Goal: Information Seeking & Learning: Learn about a topic

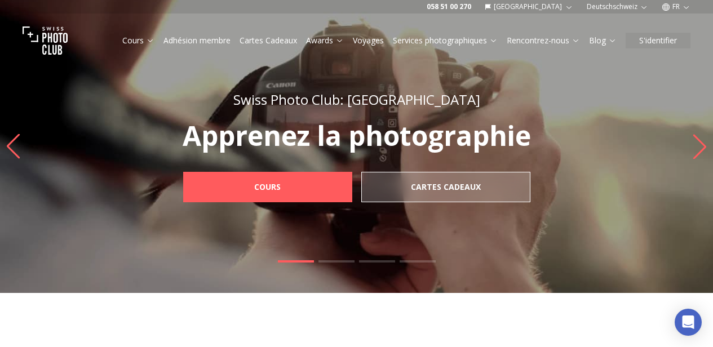
click at [644, 8] on icon "button" at bounding box center [644, 7] width 5 height 3
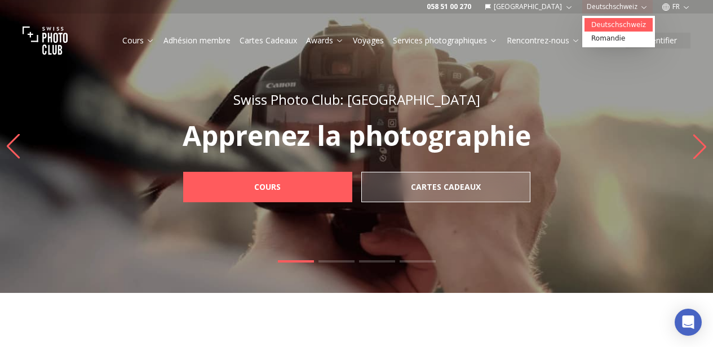
click at [616, 24] on link "Deutschschweiz" at bounding box center [619, 25] width 68 height 14
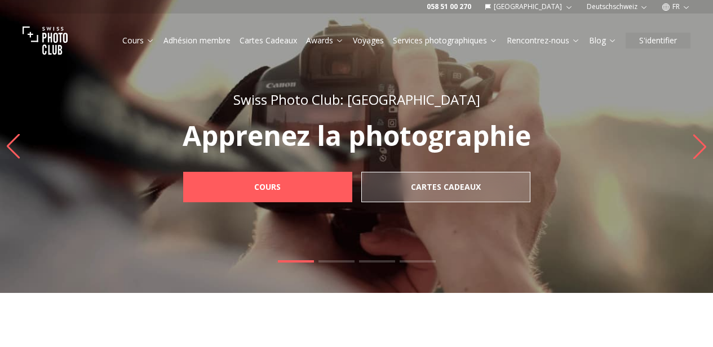
click at [684, 10] on icon "button" at bounding box center [686, 7] width 8 height 8
click at [680, 37] on link "de" at bounding box center [676, 39] width 23 height 14
click at [677, 39] on link "de" at bounding box center [676, 39] width 23 height 14
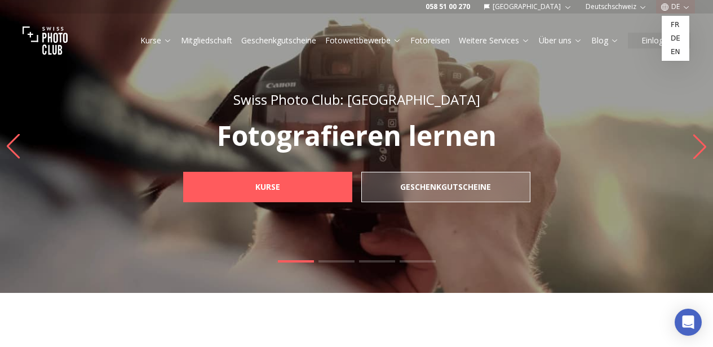
click at [476, 63] on div "Kurse Mitgliedschaft Geschenkgutscheine Fotowettbewerbe Fotoreisen Weitere Serv…" at bounding box center [356, 41] width 713 height 54
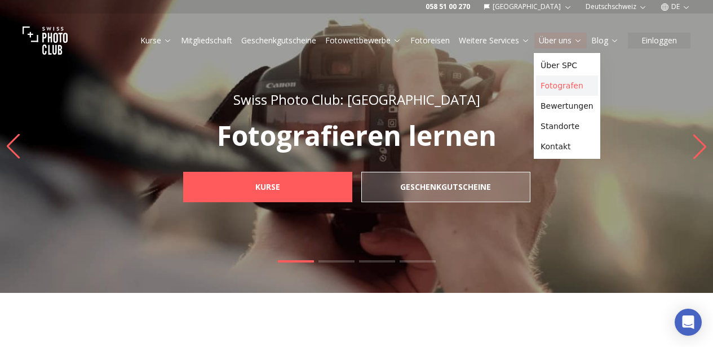
click at [560, 89] on link "Fotografen" at bounding box center [567, 86] width 62 height 20
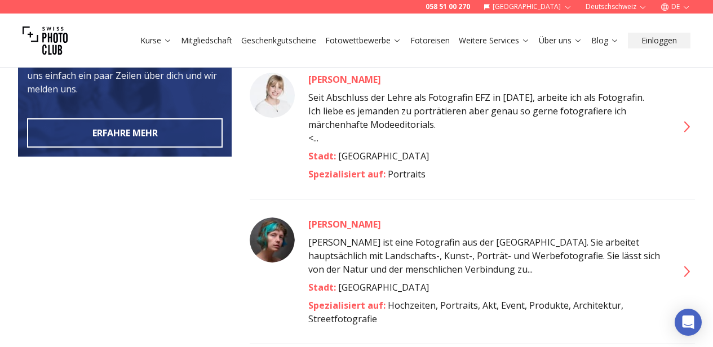
scroll to position [662, 0]
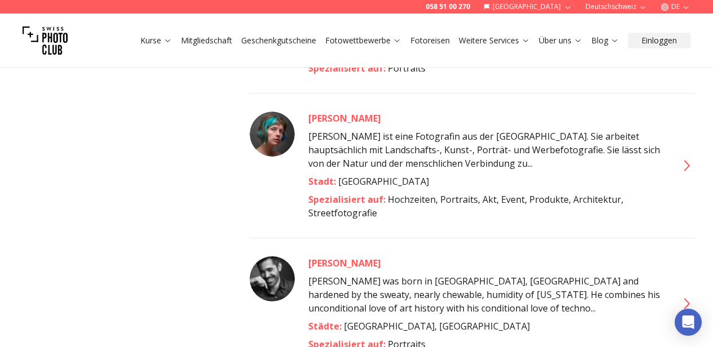
click at [333, 112] on div "[PERSON_NAME]" at bounding box center [485, 119] width 355 height 14
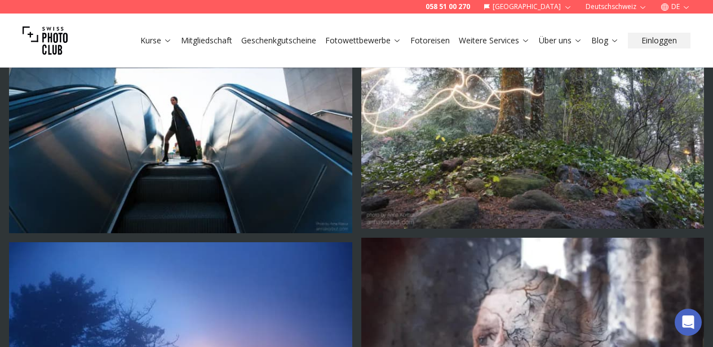
scroll to position [1492, 0]
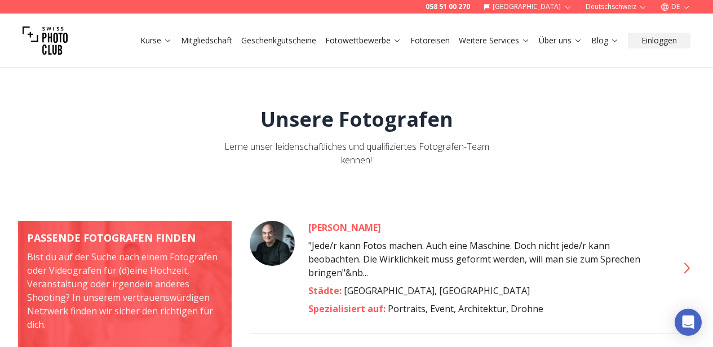
click at [328, 229] on div "[PERSON_NAME]" at bounding box center [485, 228] width 355 height 14
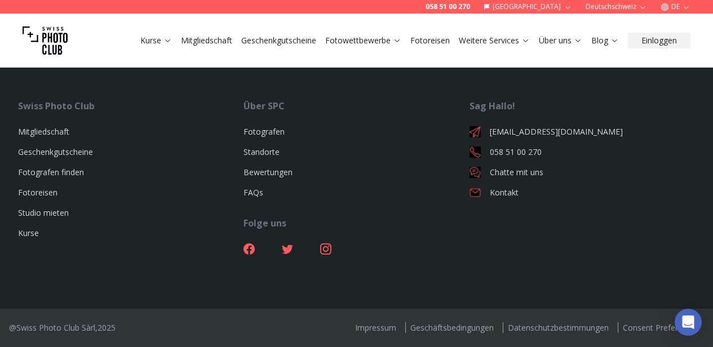
scroll to position [3388, 0]
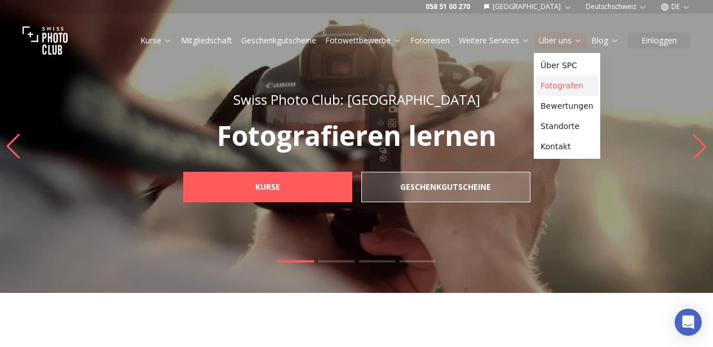
click at [572, 87] on link "Fotografen" at bounding box center [567, 86] width 62 height 20
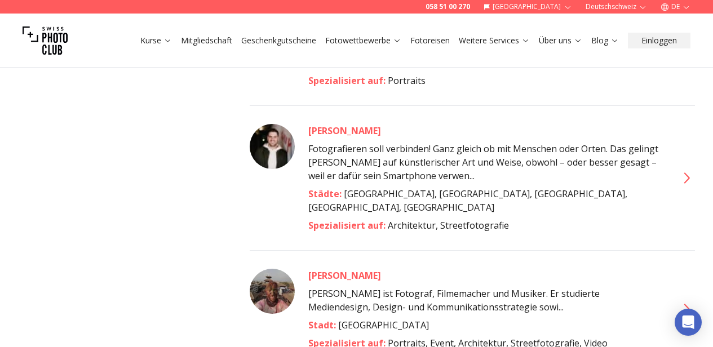
scroll to position [1027, 0]
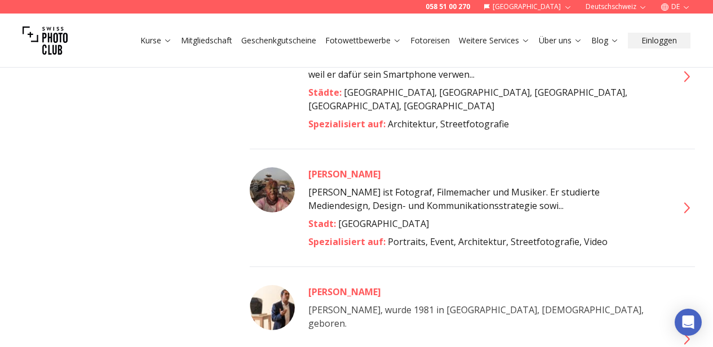
click at [342, 167] on div "[PERSON_NAME]" at bounding box center [485, 174] width 355 height 14
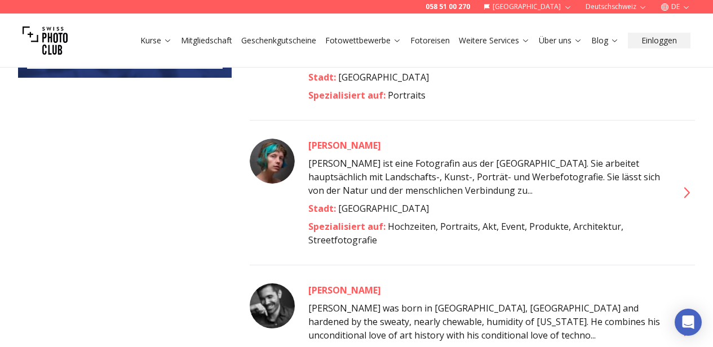
scroll to position [524, 0]
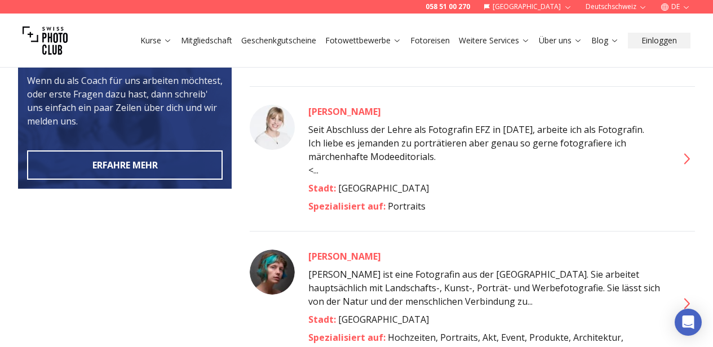
click at [338, 105] on div "[PERSON_NAME]" at bounding box center [485, 112] width 355 height 14
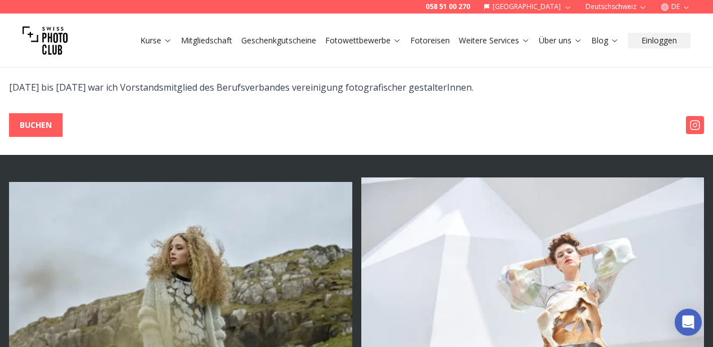
scroll to position [273, 0]
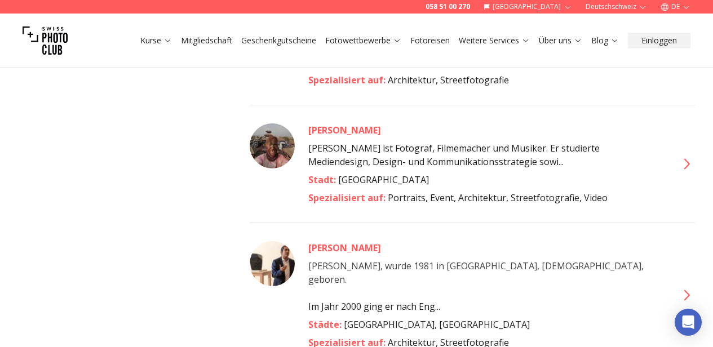
scroll to position [1175, 0]
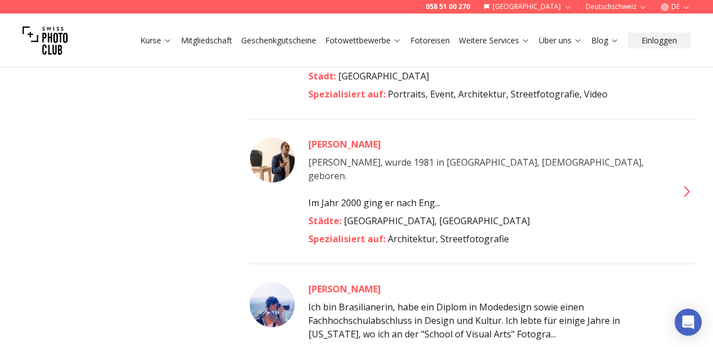
click at [337, 282] on div "[PERSON_NAME]" at bounding box center [485, 289] width 355 height 14
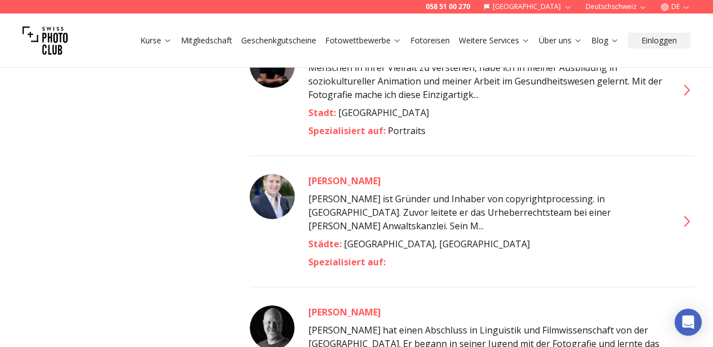
scroll to position [2462, 0]
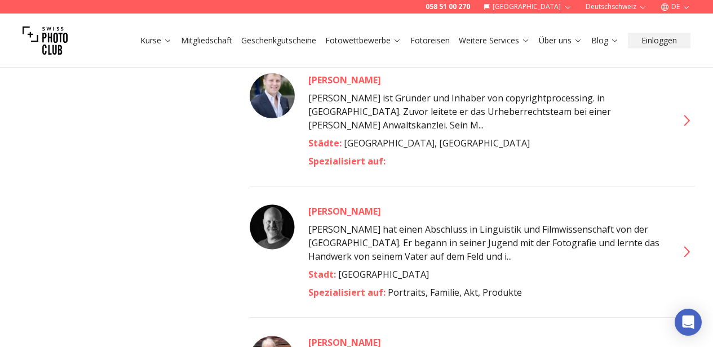
click at [339, 336] on div "[PERSON_NAME]" at bounding box center [485, 343] width 355 height 14
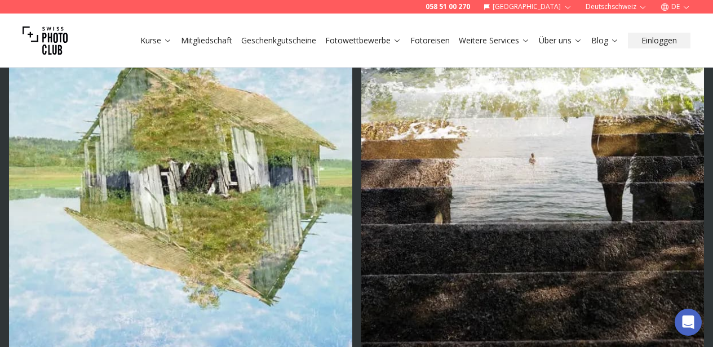
scroll to position [1009, 0]
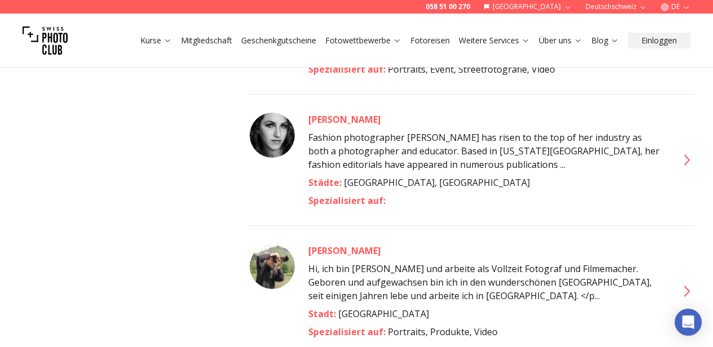
scroll to position [2754, 0]
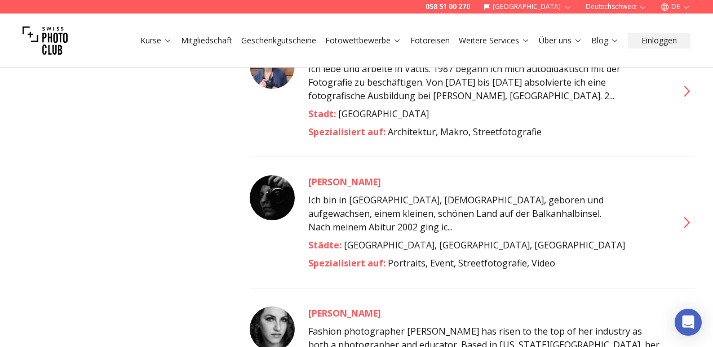
click at [334, 307] on div "[PERSON_NAME]" at bounding box center [485, 314] width 355 height 14
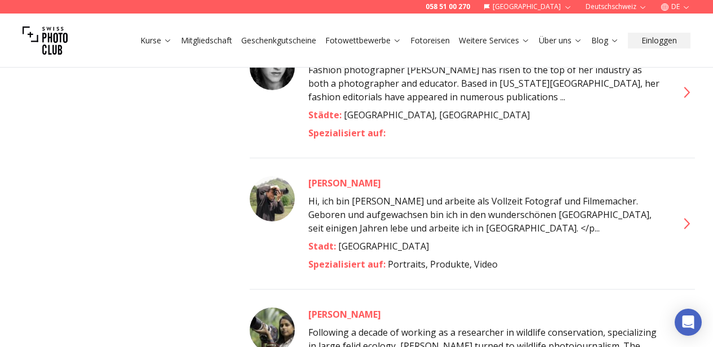
scroll to position [3099, 0]
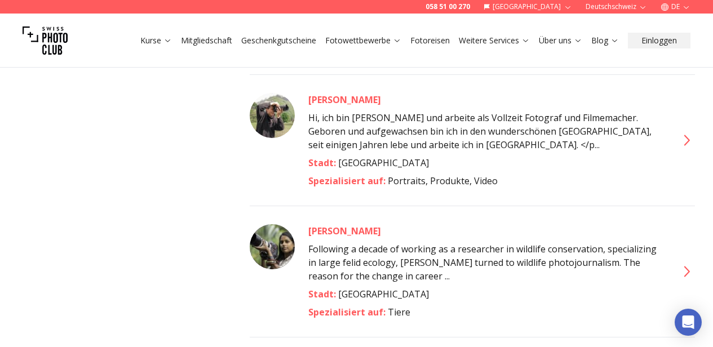
click at [332, 224] on div "[PERSON_NAME]" at bounding box center [485, 231] width 355 height 14
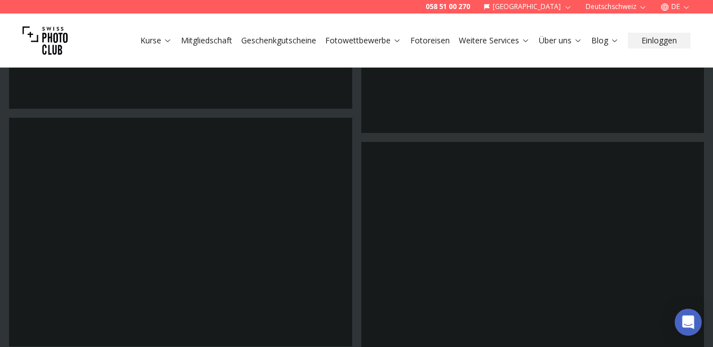
scroll to position [1125, 0]
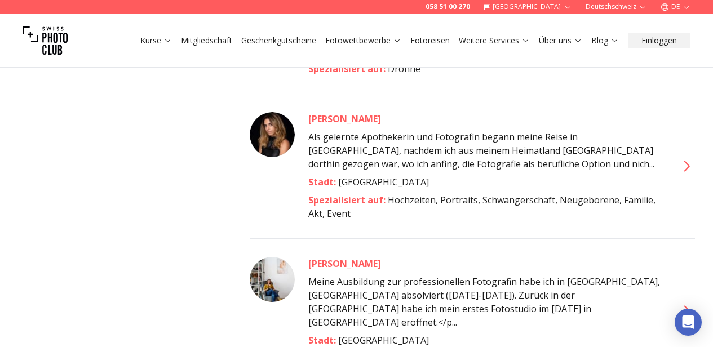
scroll to position [4573, 0]
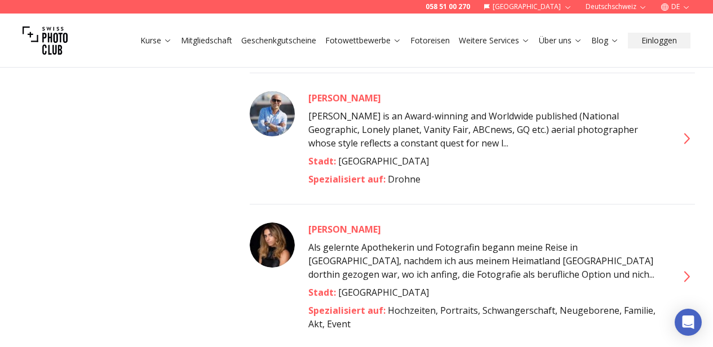
click at [333, 223] on div "[PERSON_NAME]" at bounding box center [485, 230] width 355 height 14
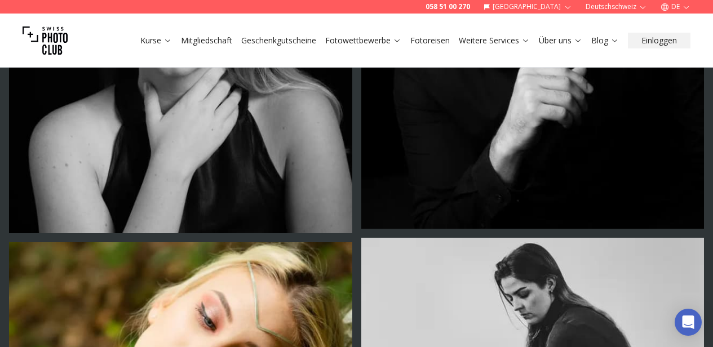
scroll to position [2654, 0]
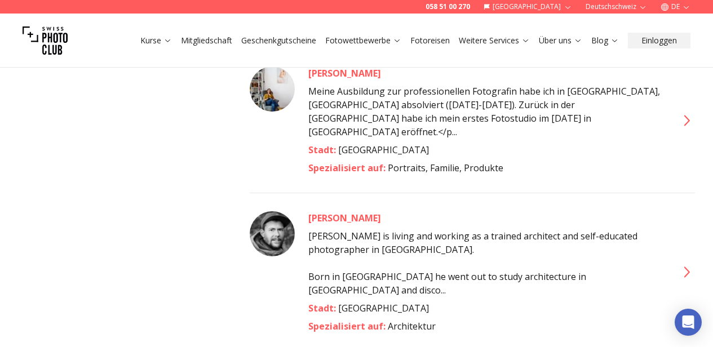
scroll to position [5130, 0]
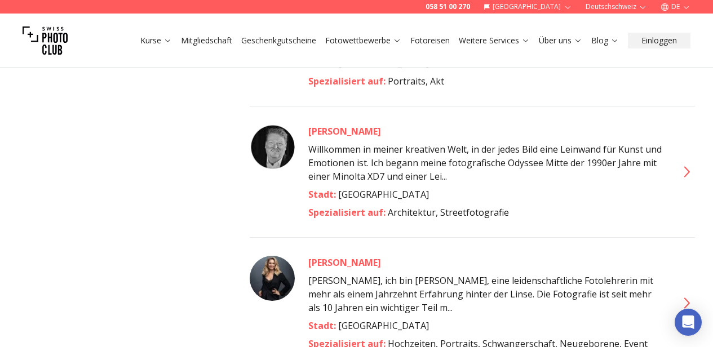
scroll to position [5918, 0]
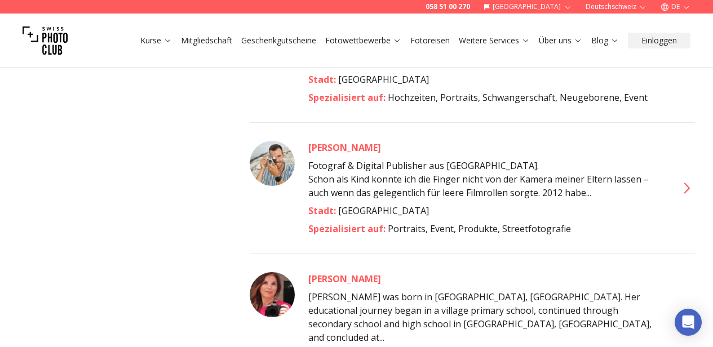
click at [333, 272] on div "[PERSON_NAME]" at bounding box center [485, 279] width 355 height 14
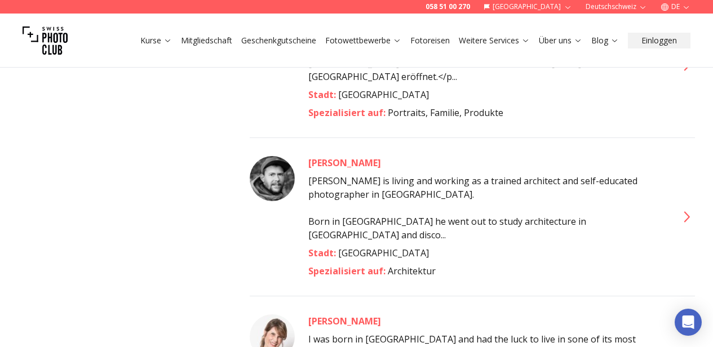
scroll to position [5016, 0]
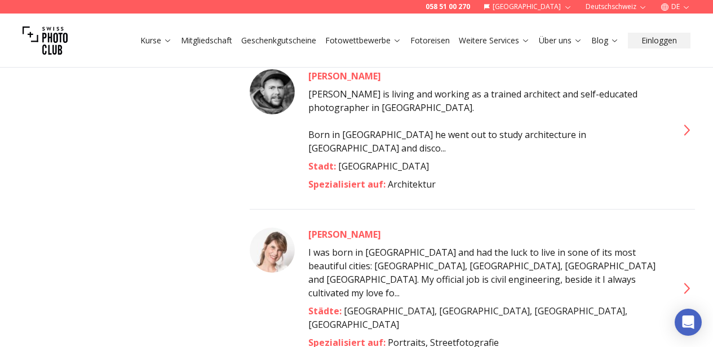
click at [343, 228] on div "[PERSON_NAME]" at bounding box center [485, 235] width 355 height 14
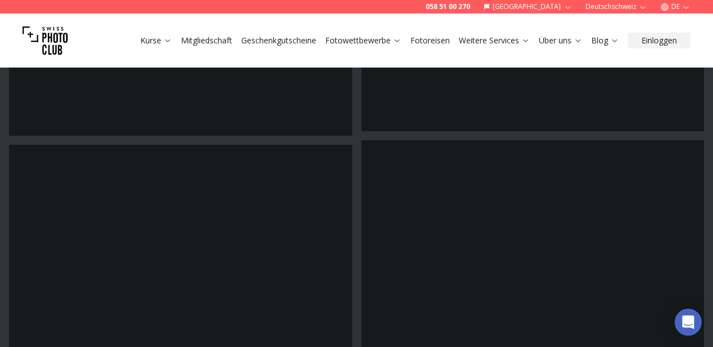
scroll to position [2426, 0]
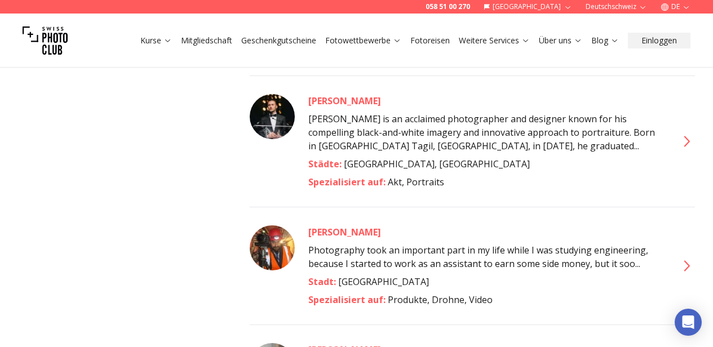
scroll to position [1738, 0]
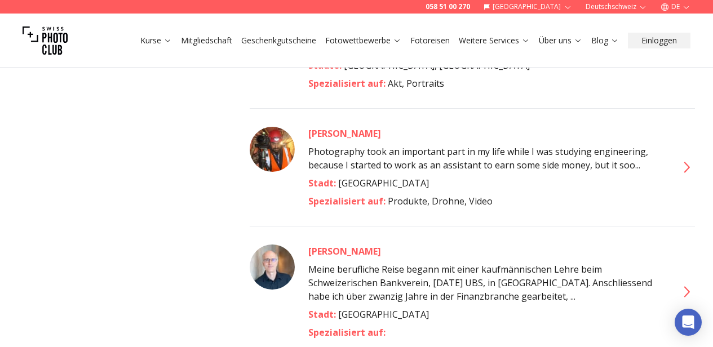
click at [339, 127] on div "[PERSON_NAME]" at bounding box center [485, 134] width 355 height 14
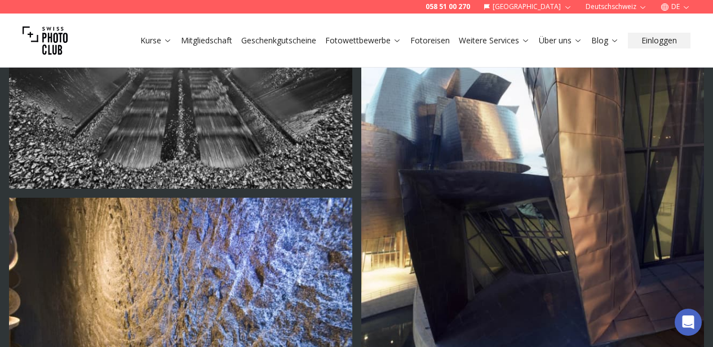
scroll to position [1201, 0]
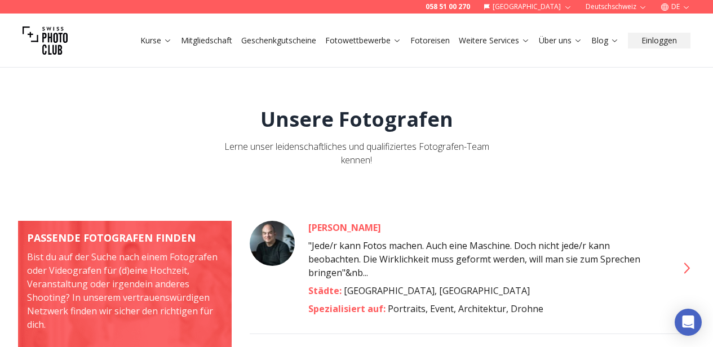
scroll to position [361, 0]
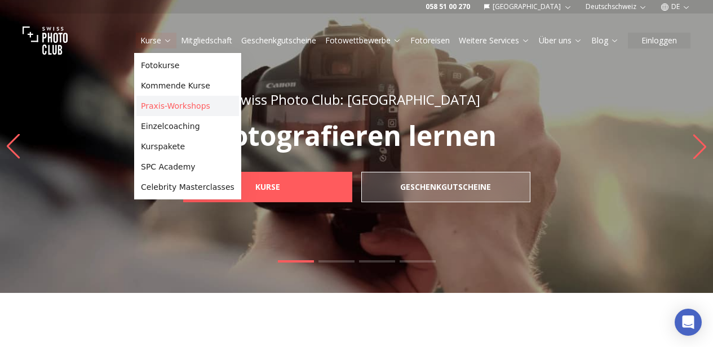
click at [179, 108] on link "Praxis-Workshops" at bounding box center [187, 106] width 103 height 20
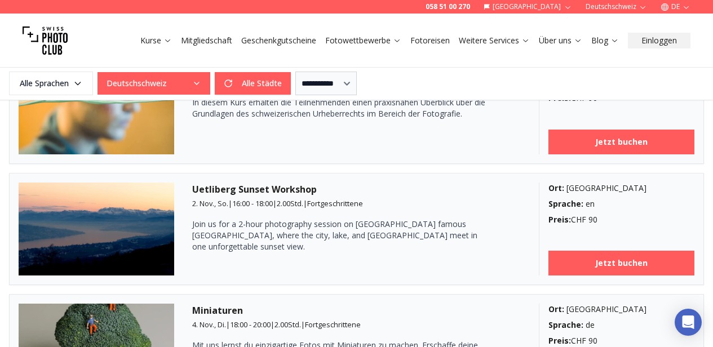
scroll to position [723, 0]
